Goal: Share content: Share content

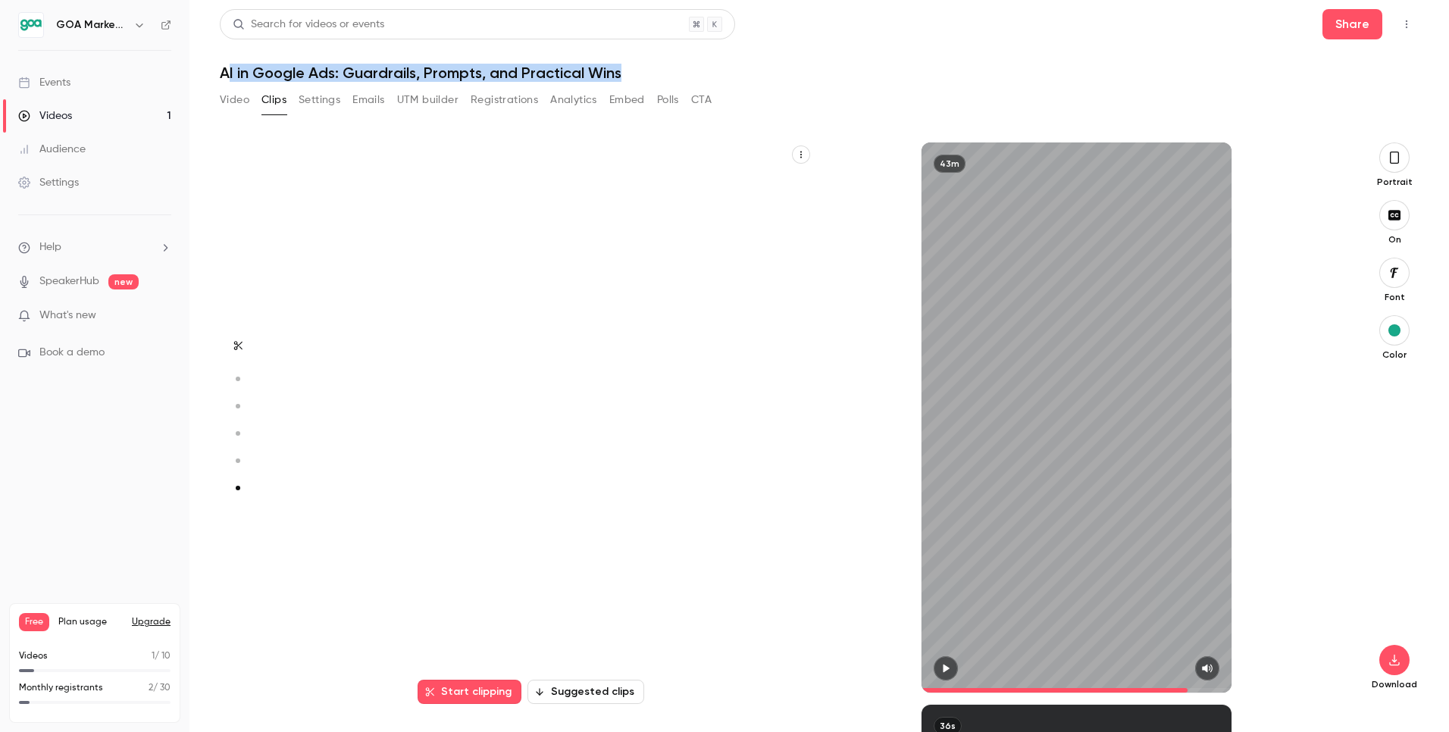
scroll to position [2788, 0]
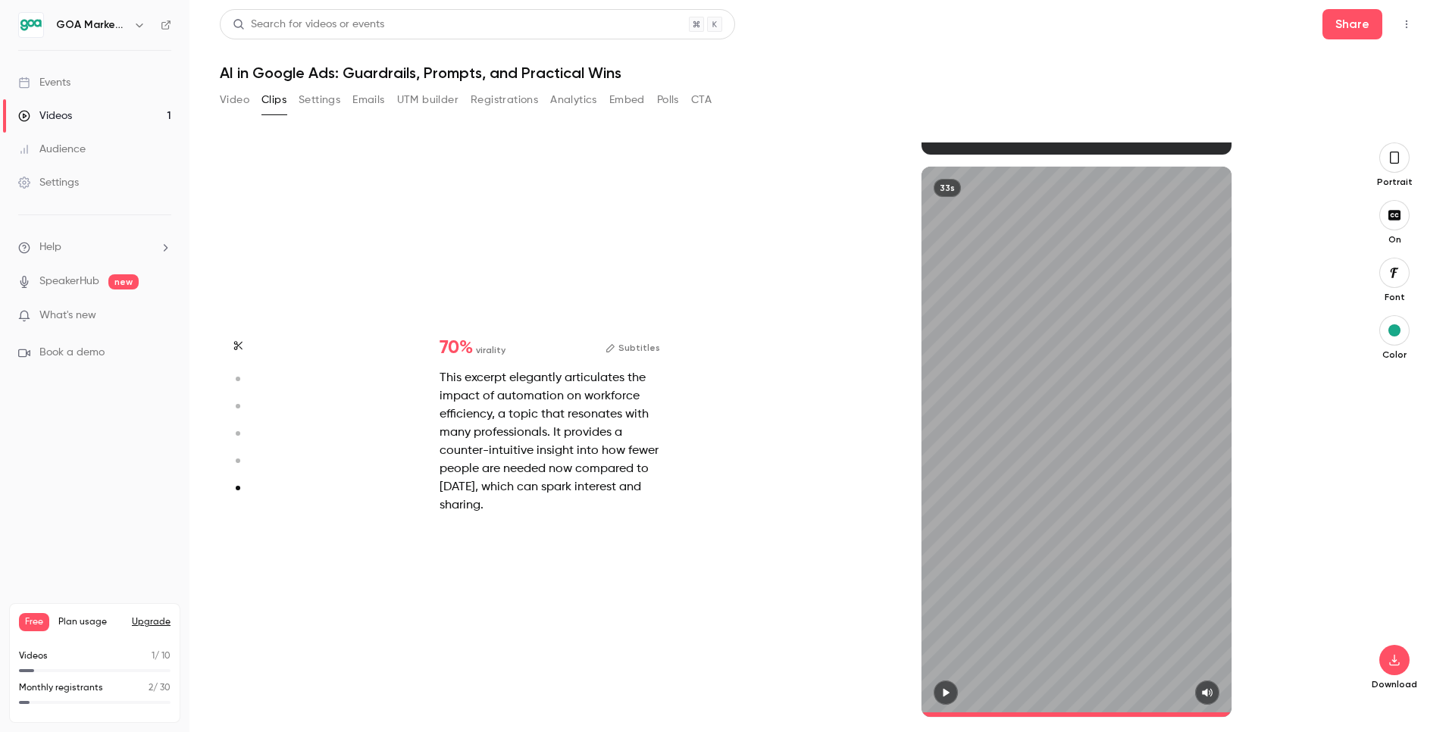
click at [39, 83] on div "Events" at bounding box center [44, 82] width 52 height 15
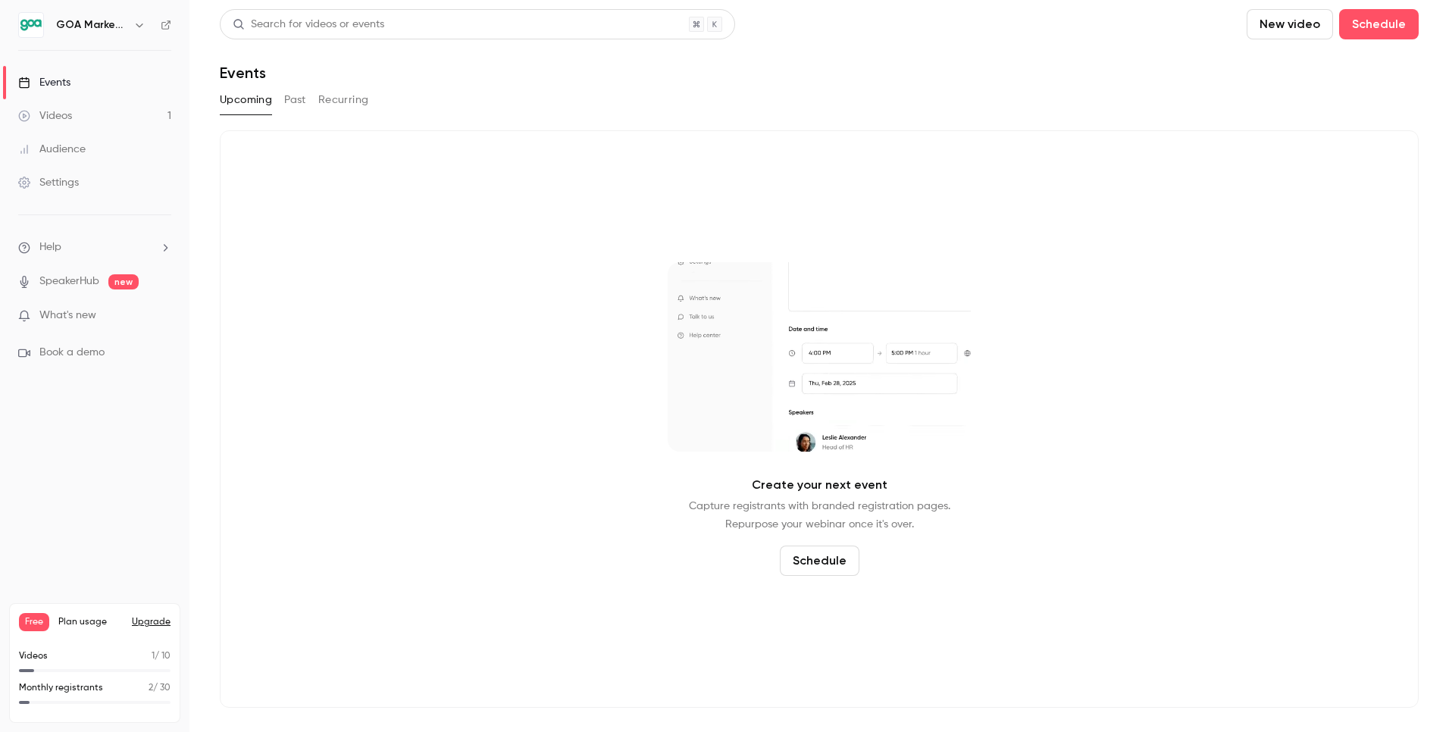
click at [299, 101] on button "Past" at bounding box center [295, 100] width 22 height 24
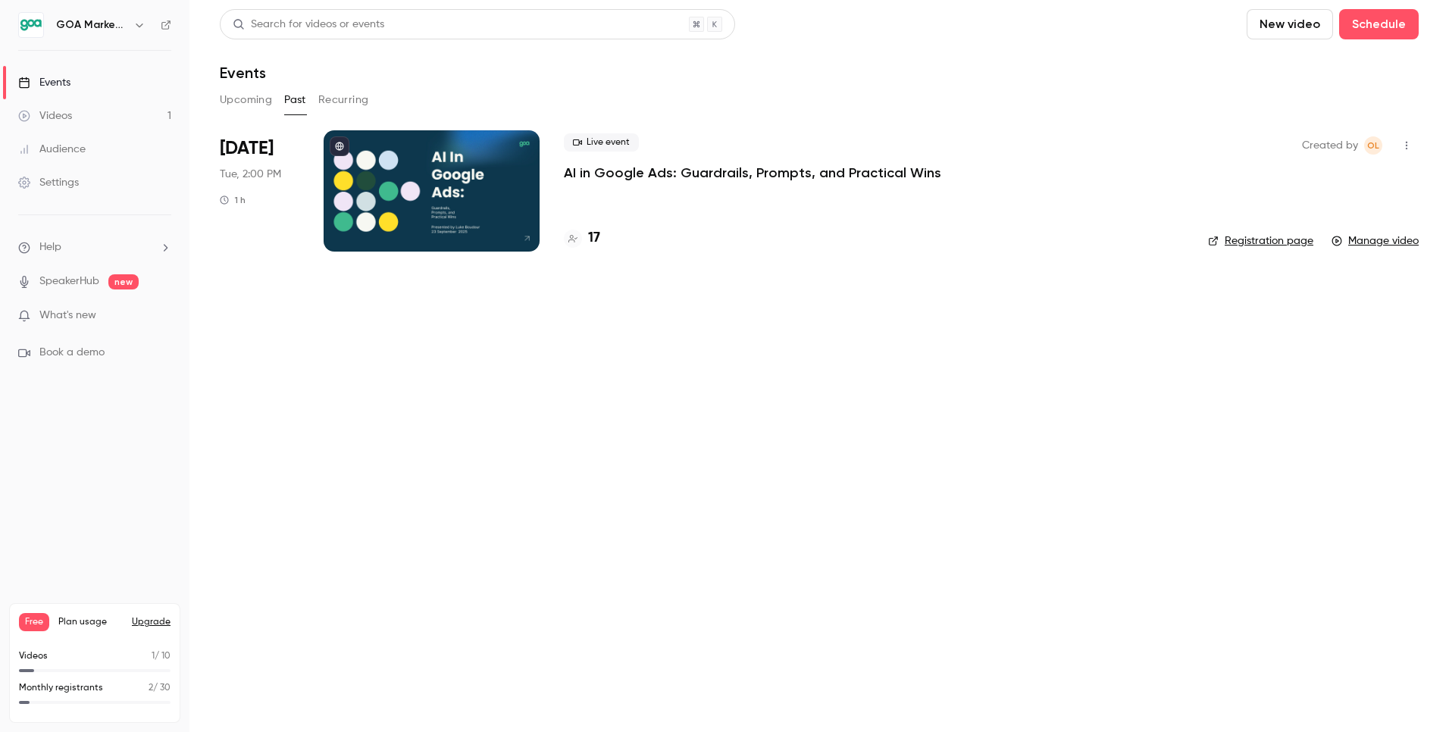
click at [634, 172] on p "AI in Google Ads: Guardrails, Prompts, and Practical Wins" at bounding box center [752, 173] width 377 height 18
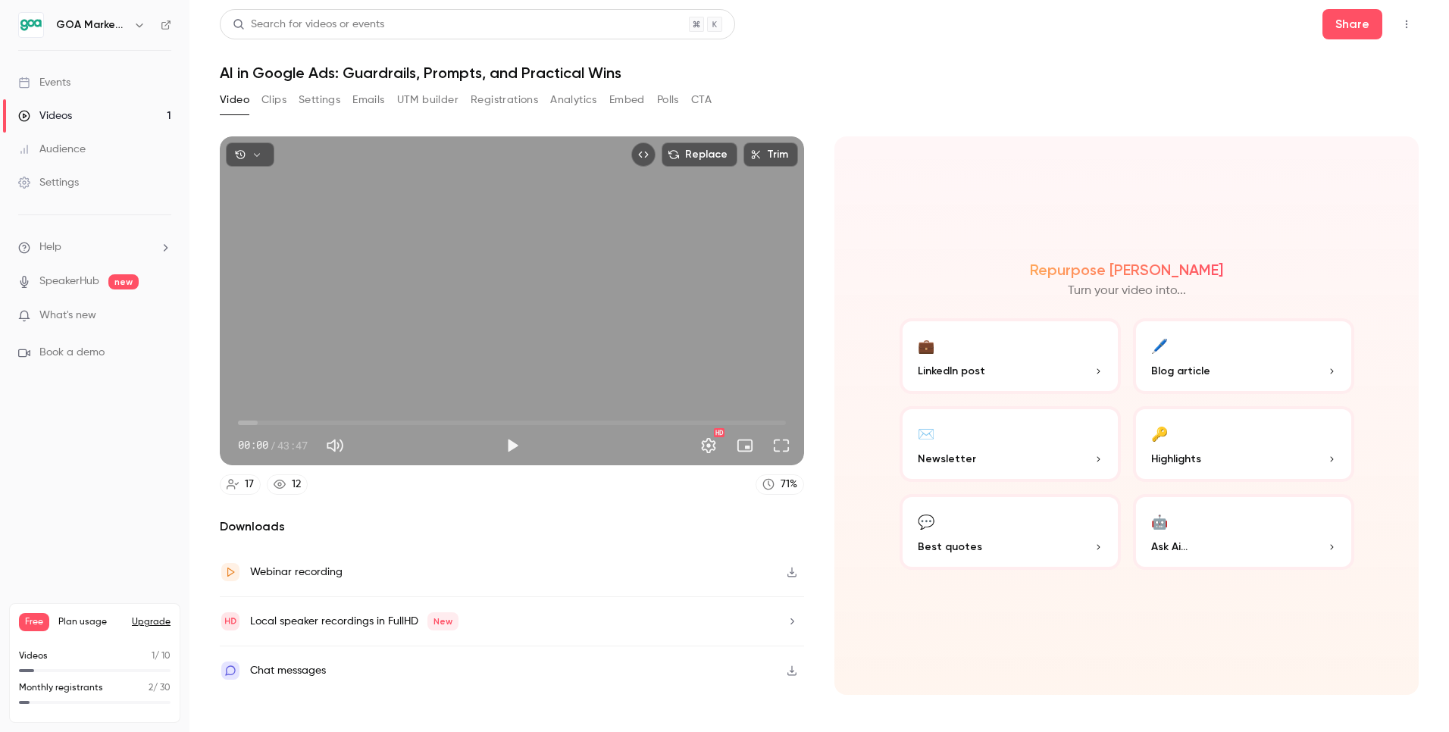
click at [103, 16] on div "GOA Marketing" at bounding box center [102, 25] width 92 height 18
click at [1351, 29] on button "Share" at bounding box center [1353, 24] width 60 height 30
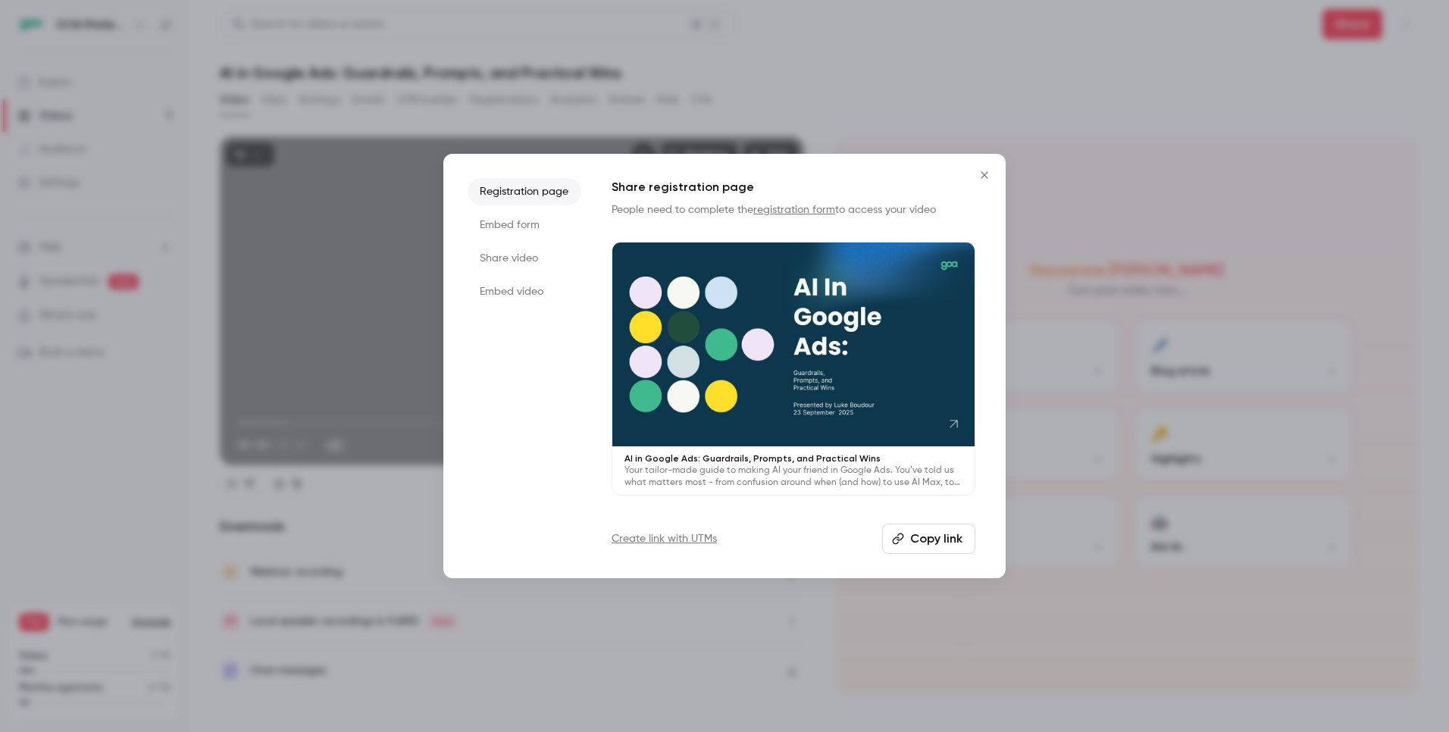
click at [520, 258] on li "Share video" at bounding box center [525, 258] width 114 height 27
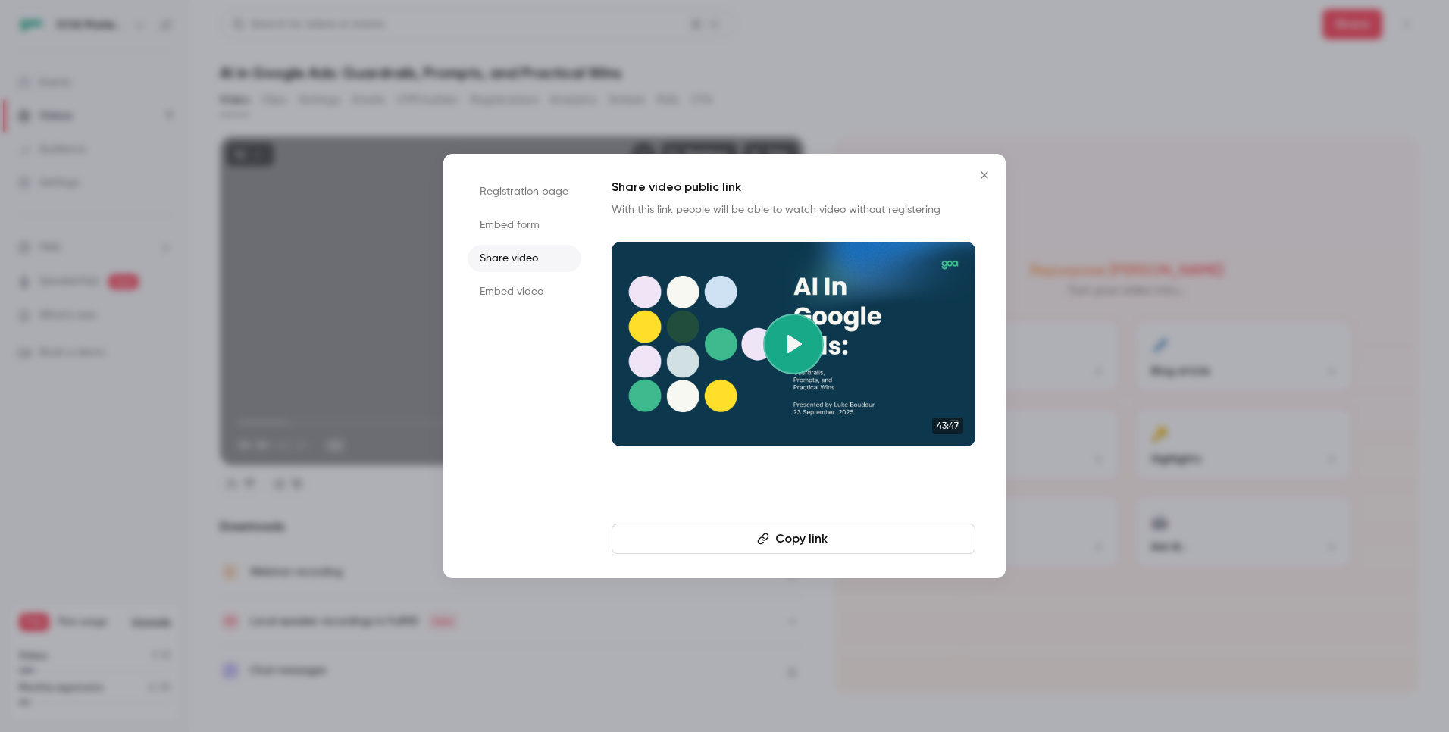
click at [512, 190] on li "Registration page" at bounding box center [525, 191] width 114 height 27
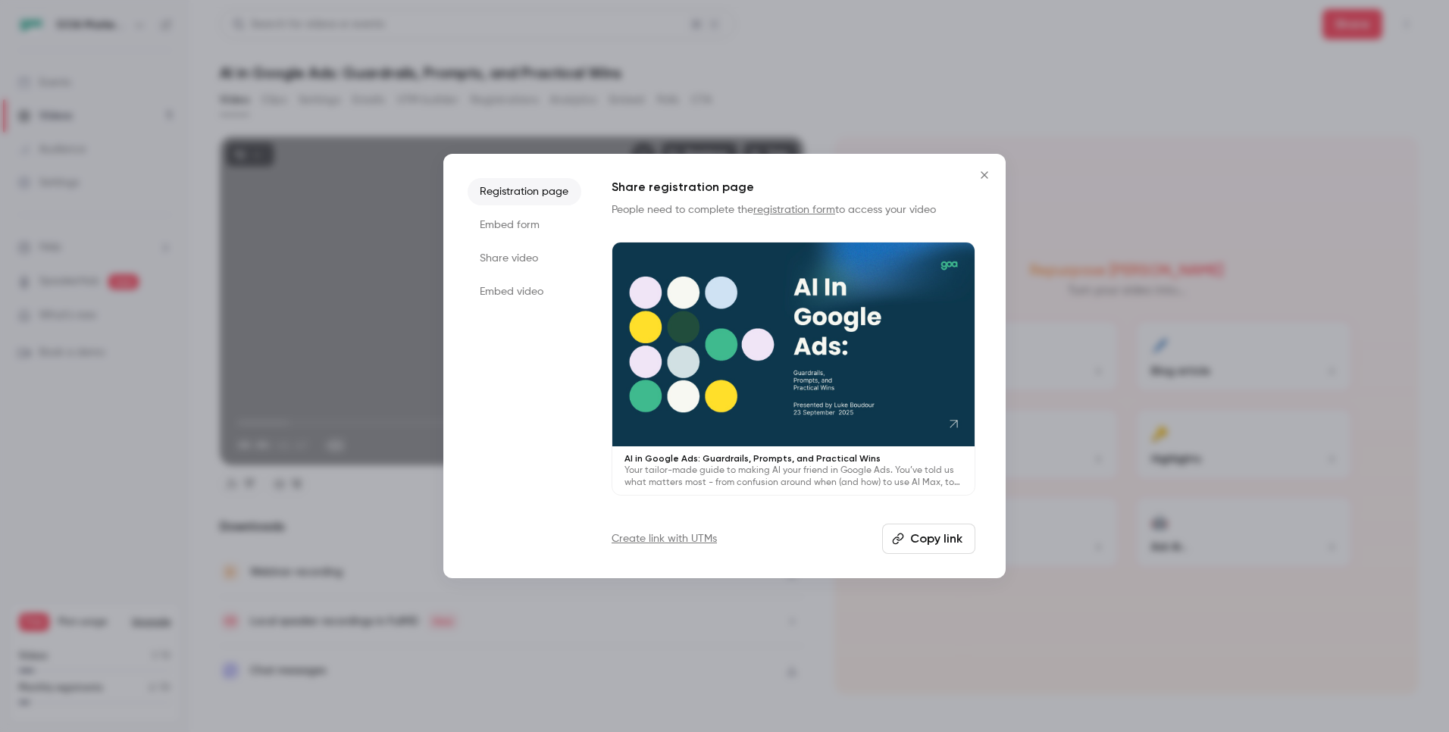
click at [687, 539] on link "Create link with UTMs" at bounding box center [664, 538] width 105 height 15
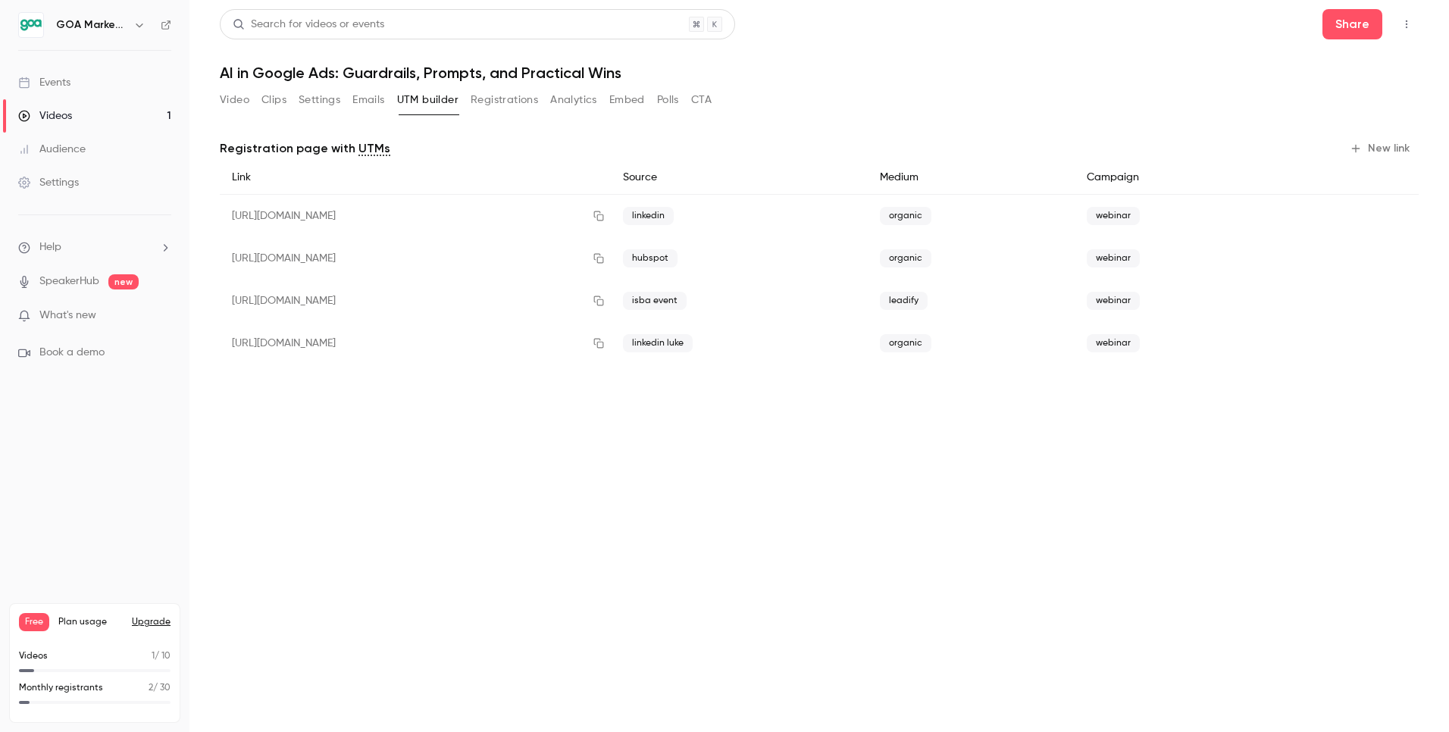
click at [1373, 149] on button "New link" at bounding box center [1381, 148] width 75 height 24
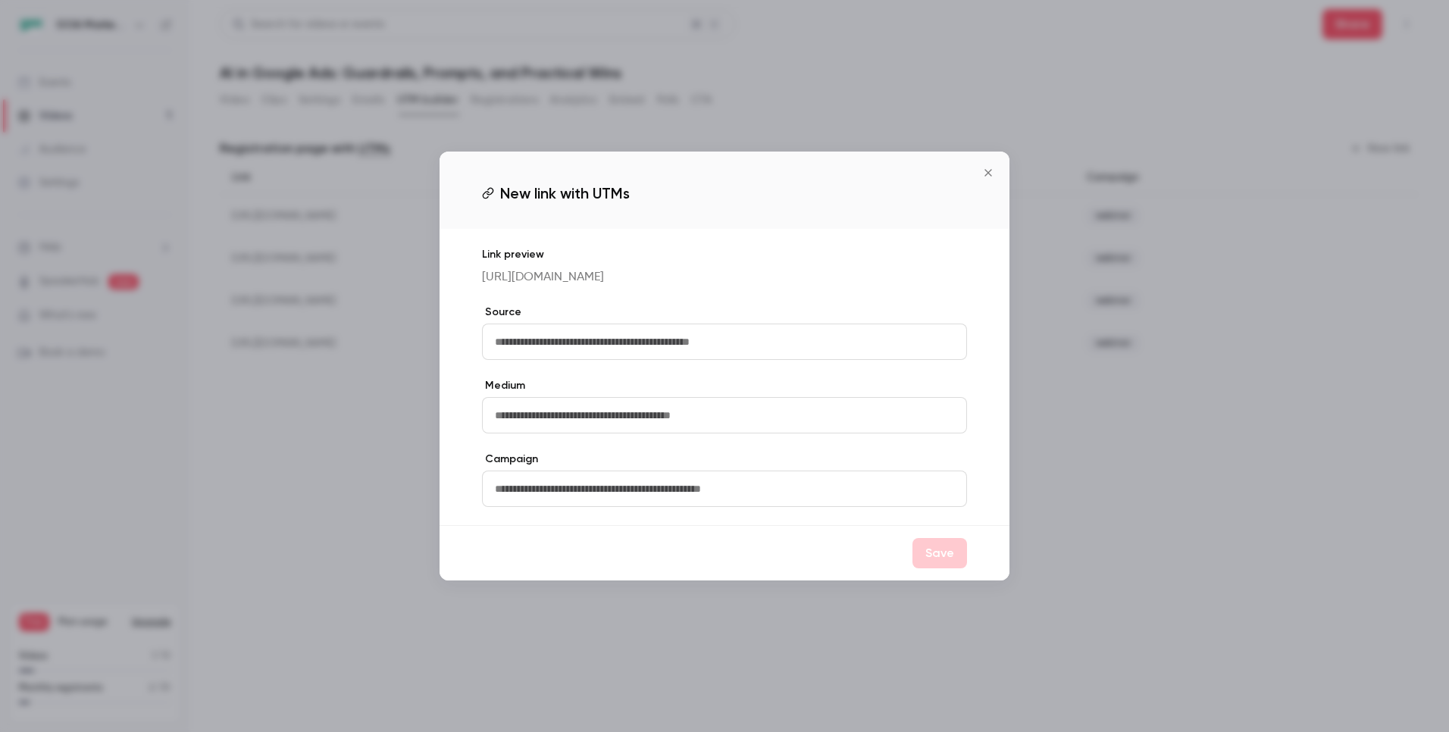
click at [756, 354] on input "text" at bounding box center [724, 342] width 485 height 36
type input "********"
click at [722, 430] on input "text" at bounding box center [724, 415] width 485 height 36
type input "*******"
click at [617, 497] on input "text" at bounding box center [724, 489] width 485 height 36
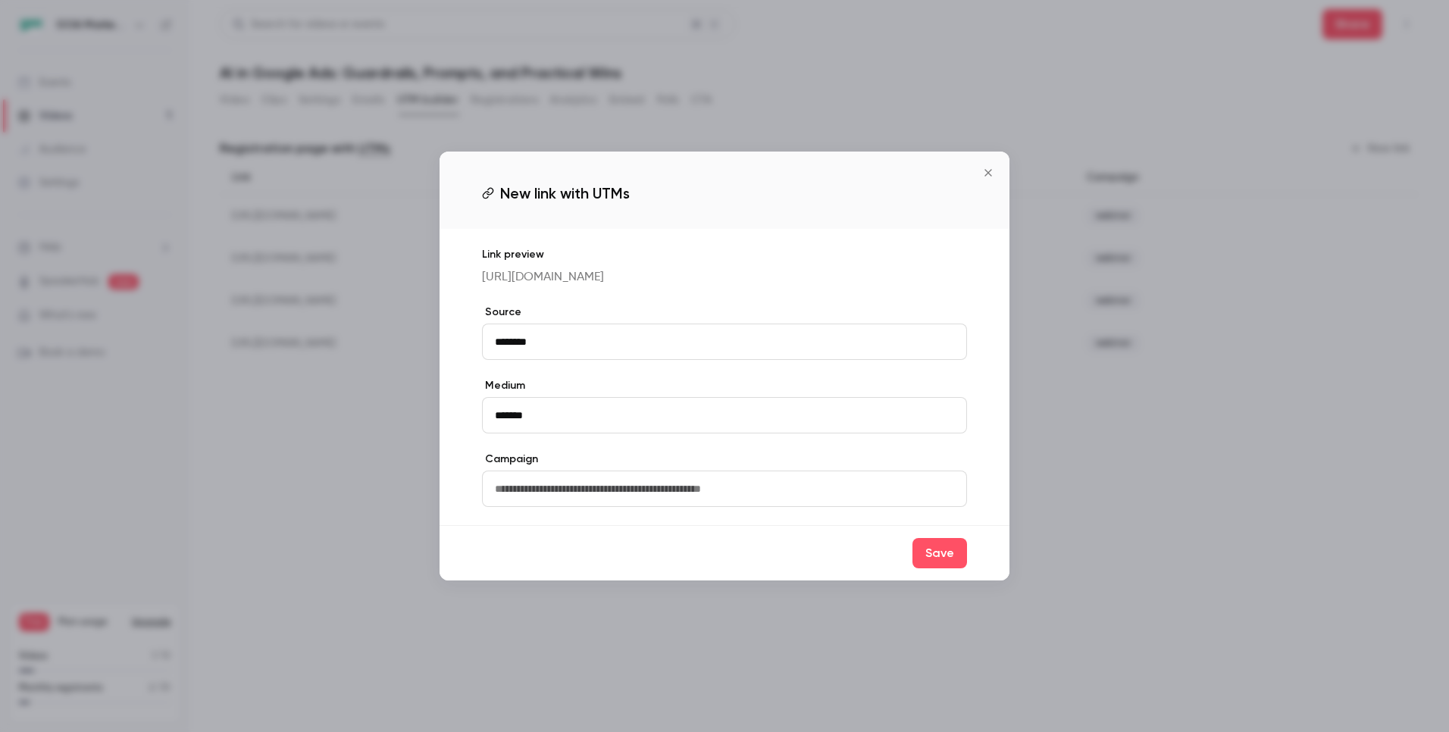
click at [983, 167] on icon "Close" at bounding box center [988, 173] width 18 height 12
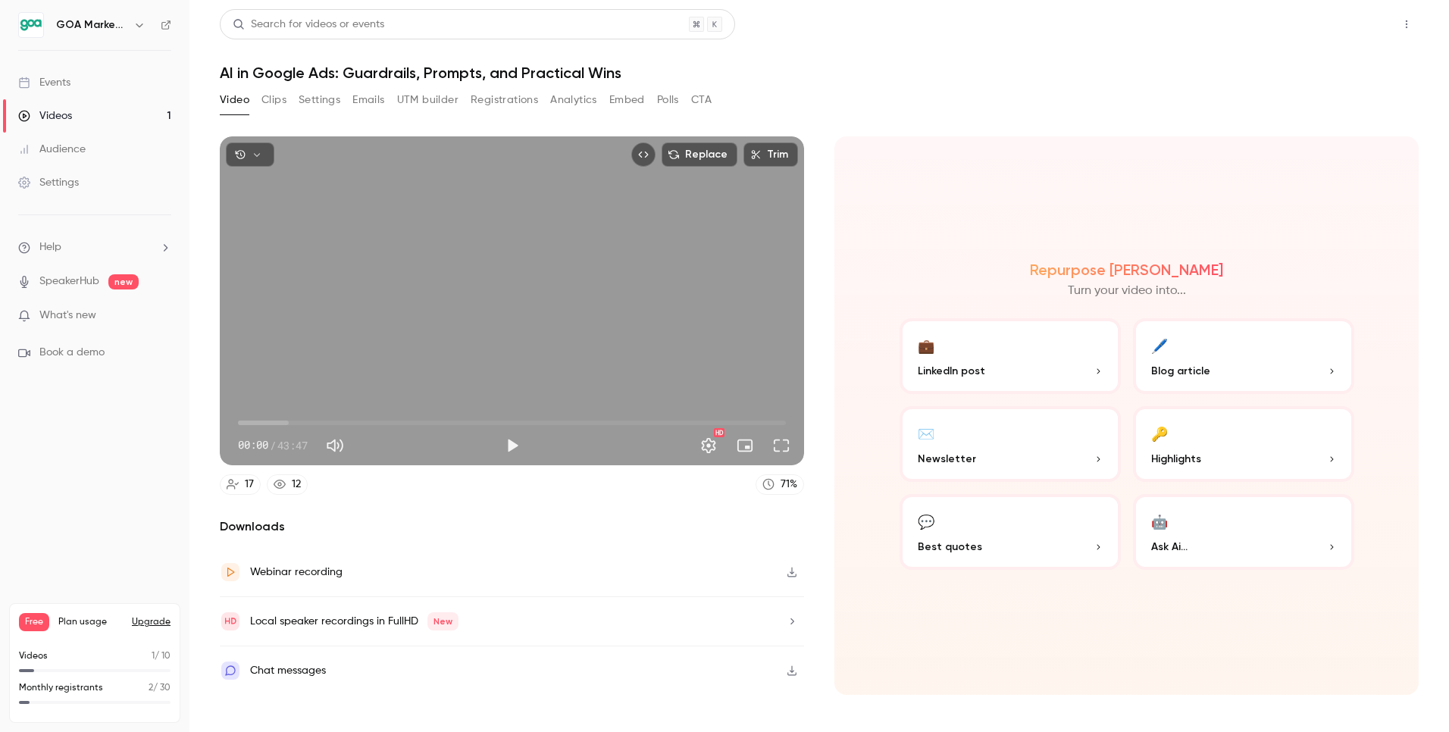
click at [1369, 31] on button "Share" at bounding box center [1353, 24] width 60 height 30
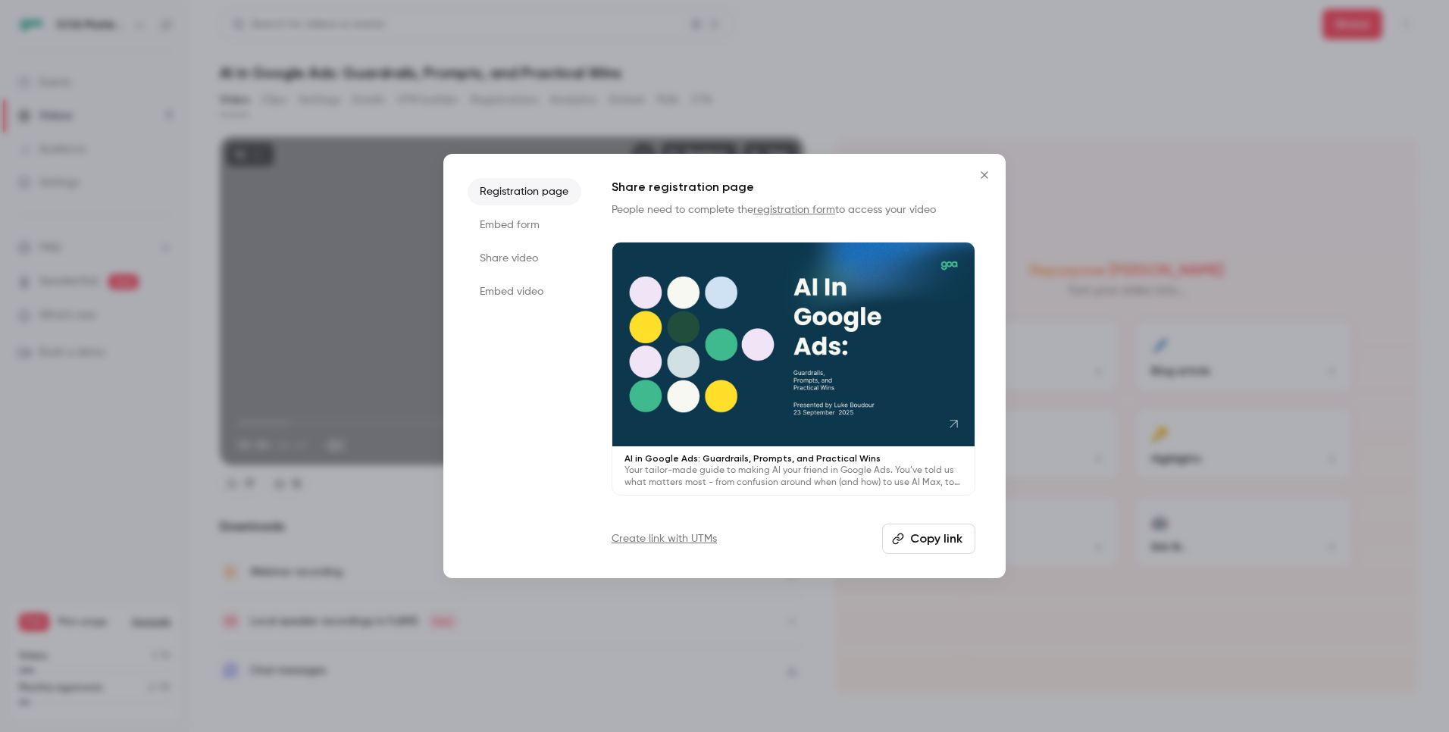
click at [682, 543] on link "Create link with UTMs" at bounding box center [664, 538] width 105 height 15
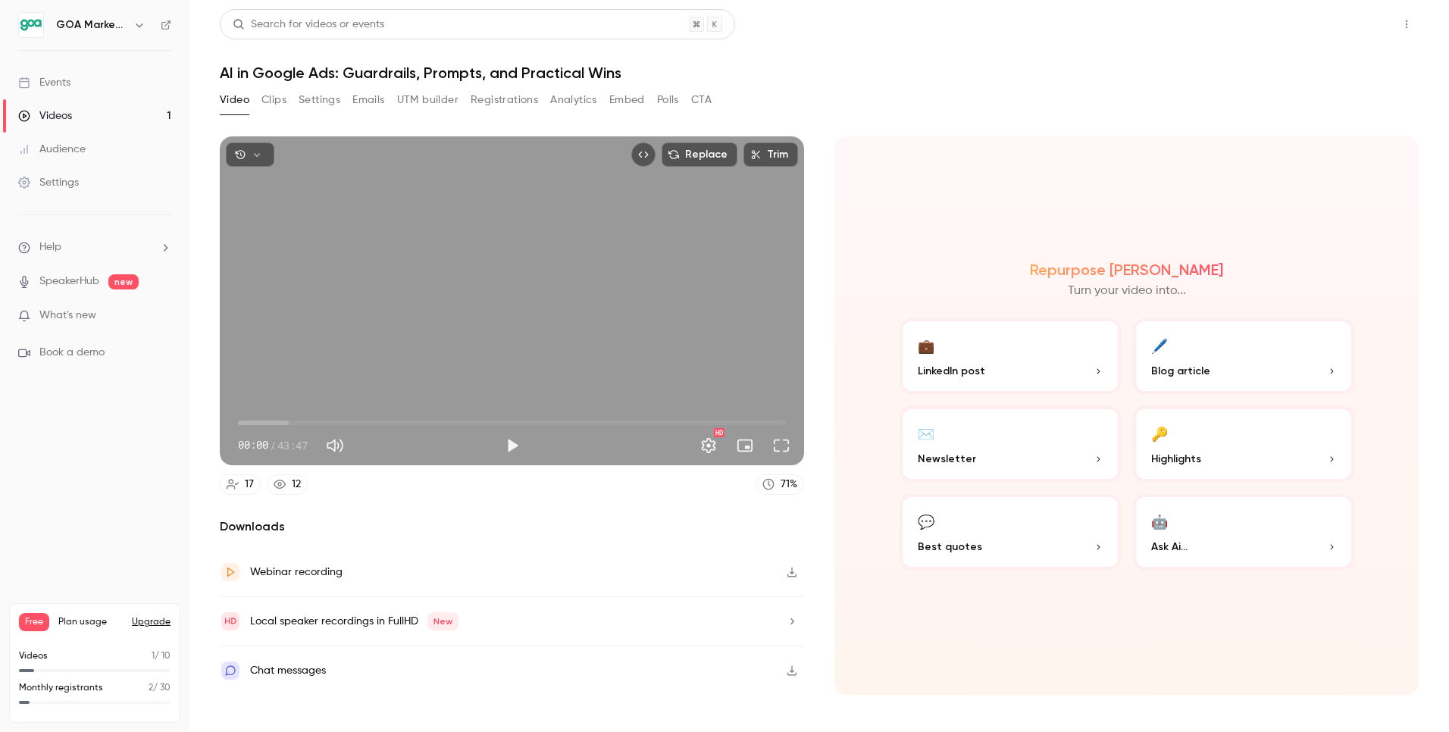
click at [1358, 32] on button "Share" at bounding box center [1353, 24] width 60 height 30
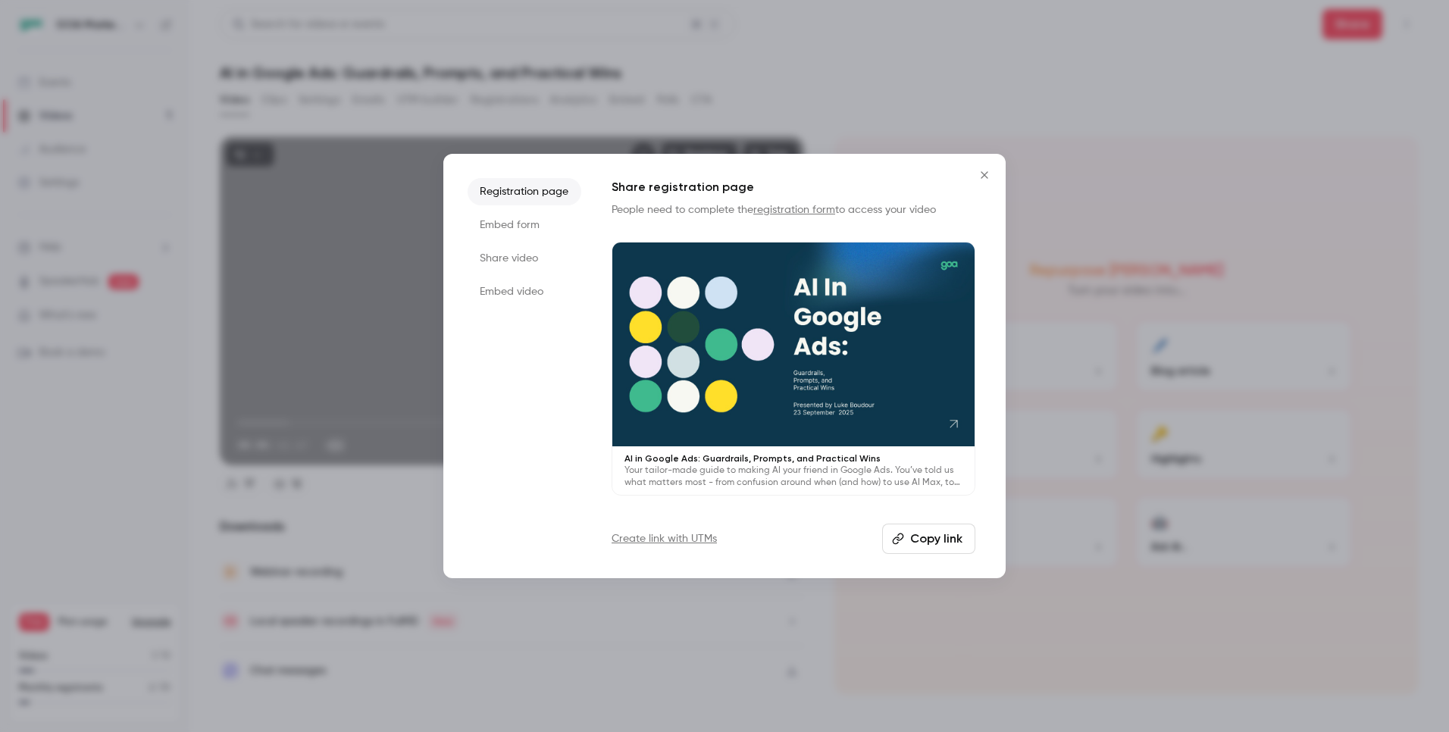
click at [920, 548] on button "Copy link" at bounding box center [928, 539] width 93 height 30
click at [937, 540] on button "Copy link" at bounding box center [928, 539] width 93 height 30
drag, startPoint x: 994, startPoint y: 169, endPoint x: 1023, endPoint y: 142, distance: 39.7
click at [994, 170] on button "Close" at bounding box center [984, 175] width 30 height 30
